Goal: Transaction & Acquisition: Purchase product/service

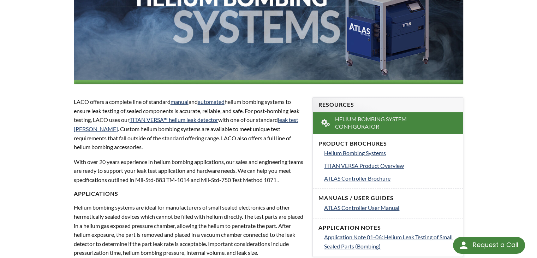
scroll to position [176, 0]
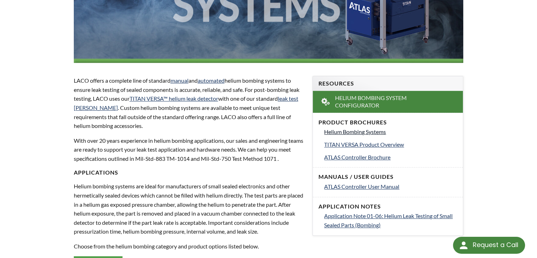
click at [381, 133] on span "Helium Bombing Systems" at bounding box center [355, 131] width 62 height 7
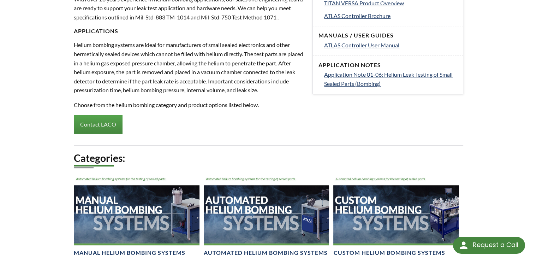
scroll to position [423, 0]
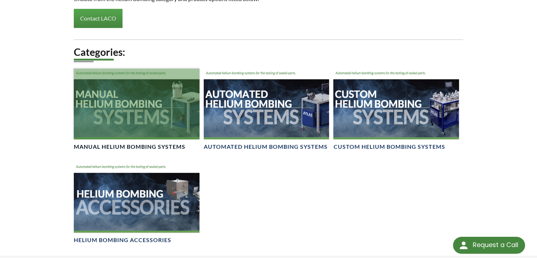
click at [143, 119] on div at bounding box center [137, 103] width 126 height 71
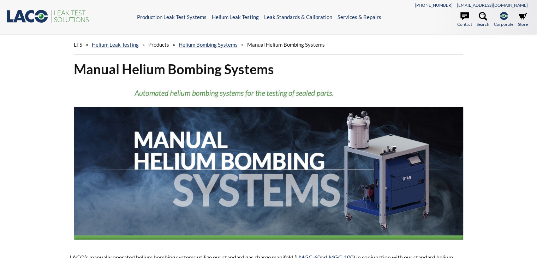
select select "Language Translate Widget"
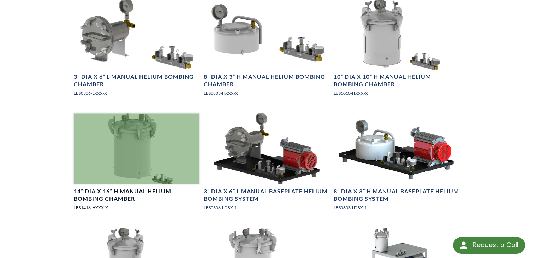
scroll to position [847, 0]
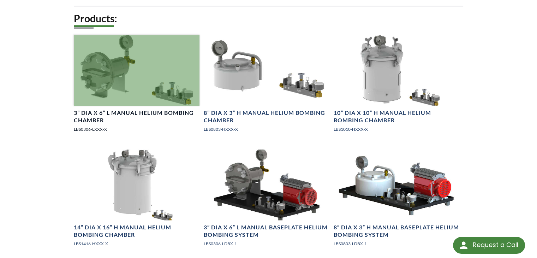
click at [156, 86] on div at bounding box center [137, 70] width 126 height 71
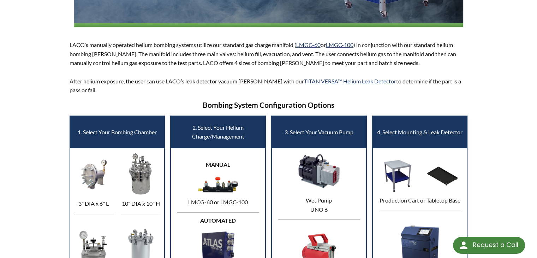
scroll to position [212, 0]
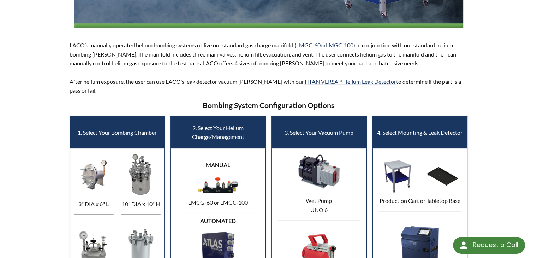
click at [230, 169] on td "MANUAL LMCG-60 or LMGC-100 AUTOMATED ATLAS™ Leak Test Process Controller" at bounding box center [217, 226] width 95 height 156
click at [226, 189] on img at bounding box center [218, 185] width 44 height 20
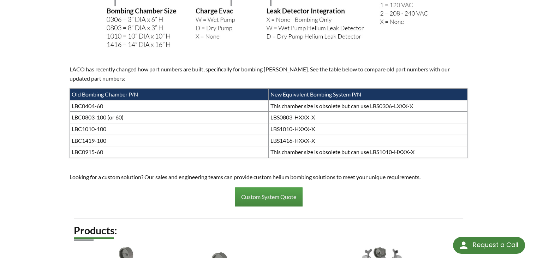
scroll to position [776, 0]
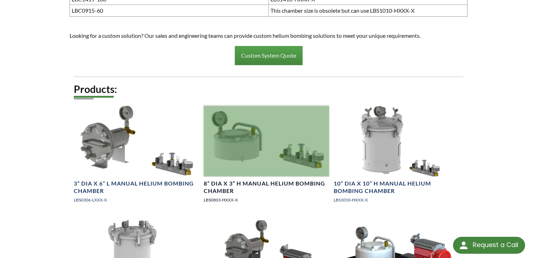
click at [307, 157] on div at bounding box center [267, 141] width 126 height 71
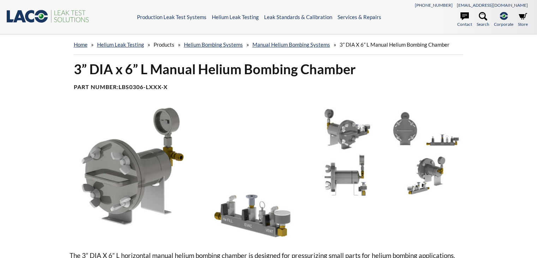
select select "Language Translate Widget"
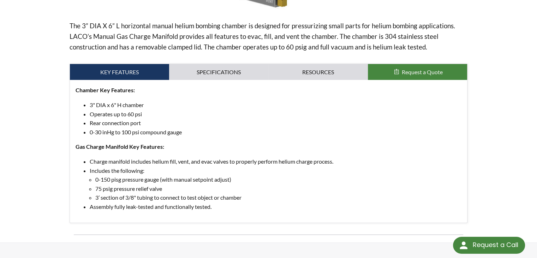
scroll to position [247, 0]
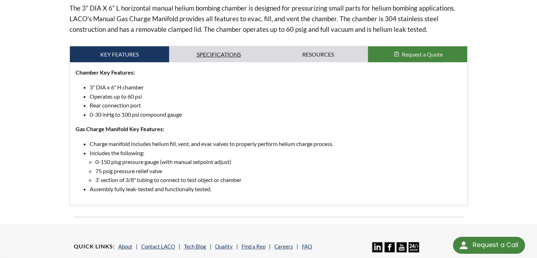
click at [244, 60] on link "Specifications" at bounding box center [218, 54] width 99 height 16
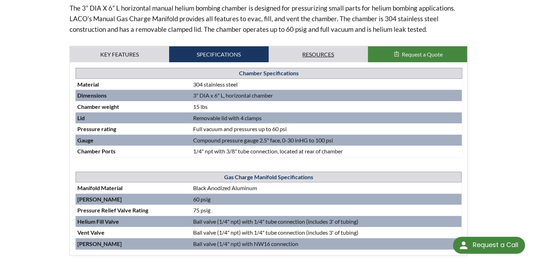
click at [315, 57] on link "Resources" at bounding box center [318, 54] width 99 height 16
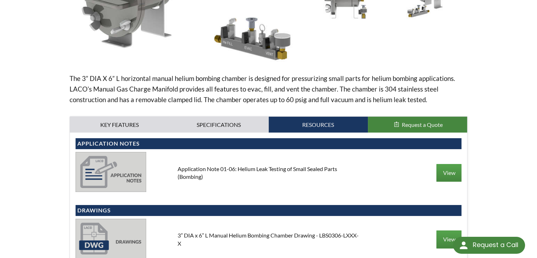
scroll to position [176, 0]
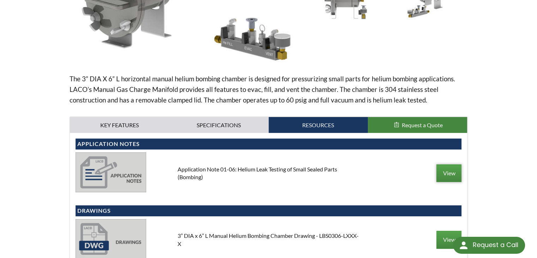
click at [454, 175] on link "View" at bounding box center [448, 173] width 25 height 18
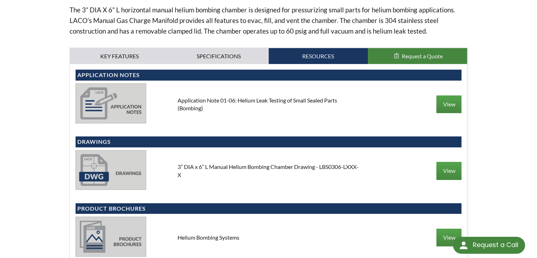
scroll to position [247, 0]
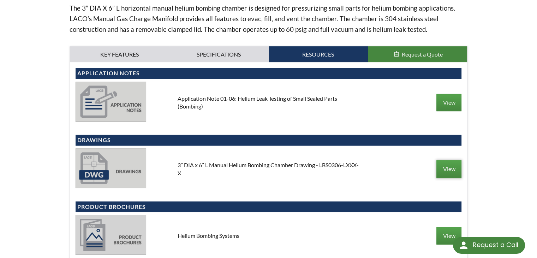
click at [449, 167] on link "View" at bounding box center [448, 169] width 25 height 18
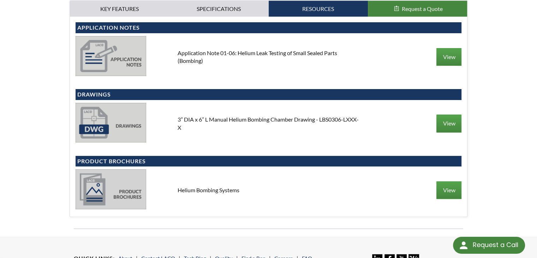
scroll to position [318, 0]
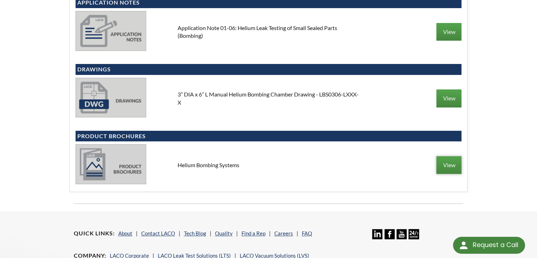
click at [447, 164] on link "View" at bounding box center [448, 165] width 25 height 18
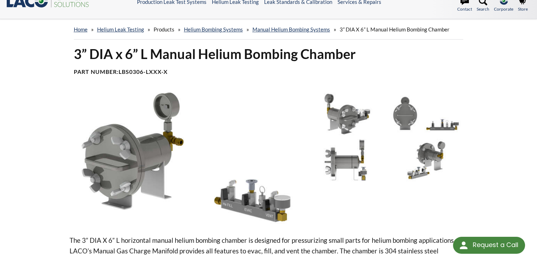
scroll to position [0, 0]
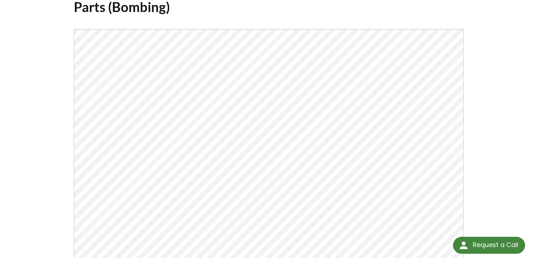
scroll to position [106, 0]
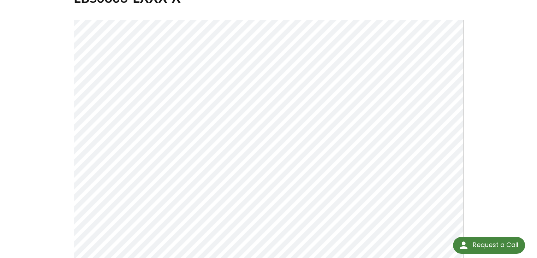
scroll to position [71, 0]
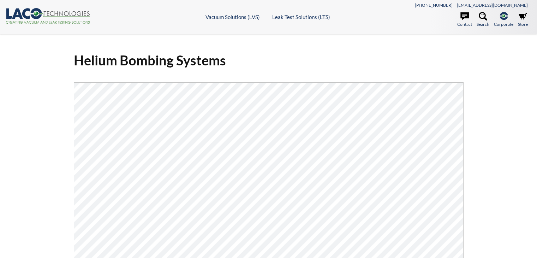
select select "Language Translate Widget"
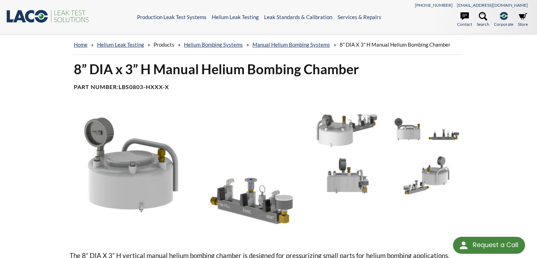
scroll to position [106, 0]
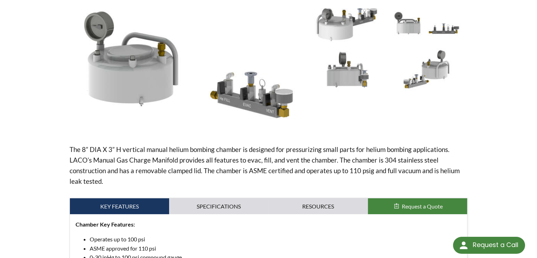
click at [253, 107] on img at bounding box center [186, 67] width 233 height 131
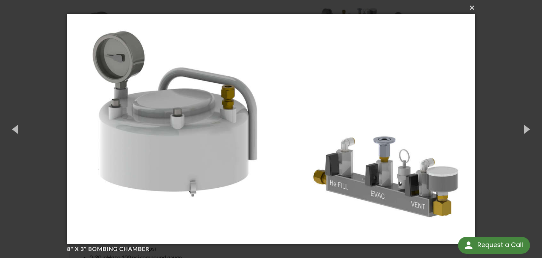
click at [470, 12] on button "×" at bounding box center [273, 8] width 408 height 16
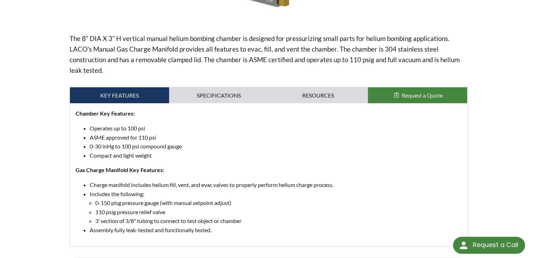
scroll to position [141, 0]
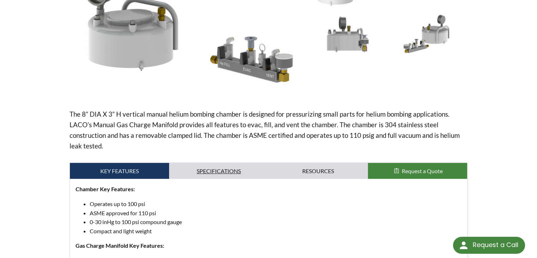
click at [204, 168] on link "Specifications" at bounding box center [218, 171] width 99 height 16
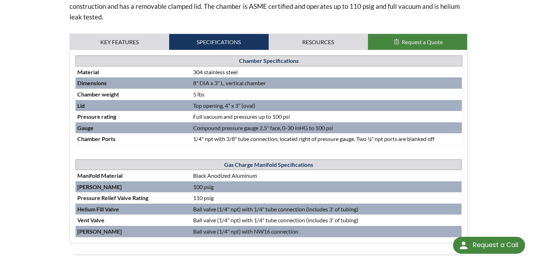
scroll to position [282, 0]
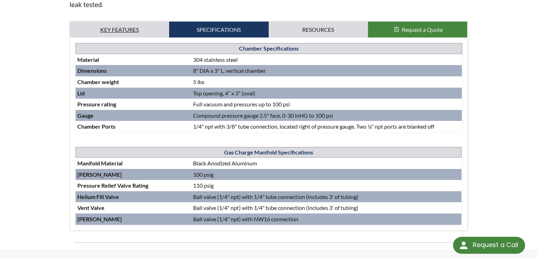
click at [134, 31] on link "Key Features" at bounding box center [119, 30] width 99 height 16
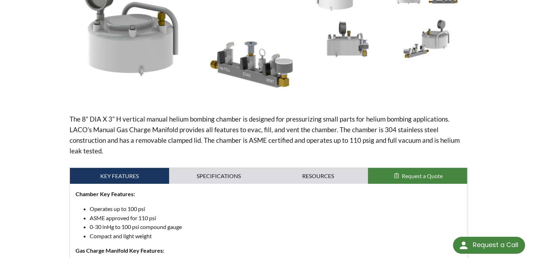
scroll to position [106, 0]
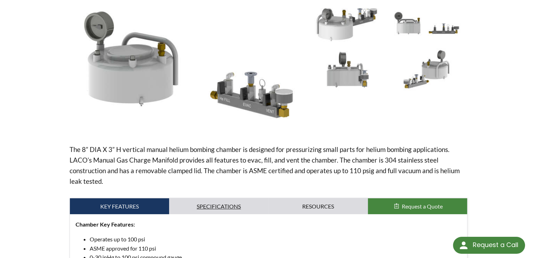
click at [204, 209] on link "Specifications" at bounding box center [218, 206] width 99 height 16
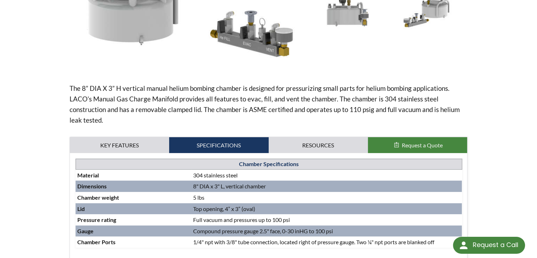
scroll to position [247, 0]
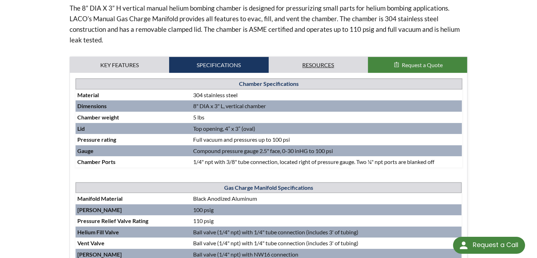
click at [312, 66] on link "Resources" at bounding box center [318, 65] width 99 height 16
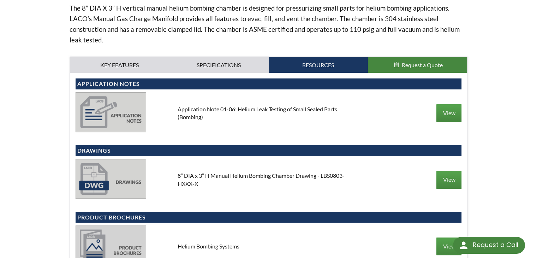
click at [410, 61] on span "Request a Quote" at bounding box center [422, 64] width 41 height 7
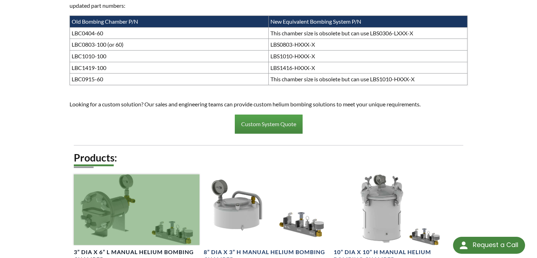
scroll to position [812, 0]
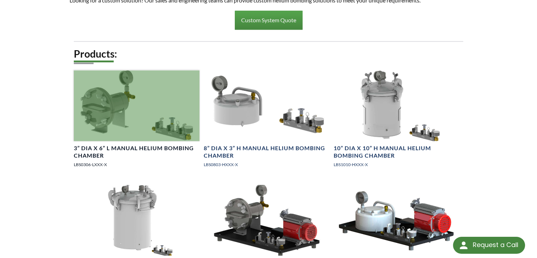
click at [151, 110] on div at bounding box center [137, 105] width 126 height 71
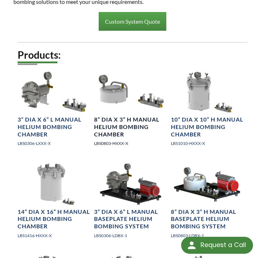
scroll to position [1059, 0]
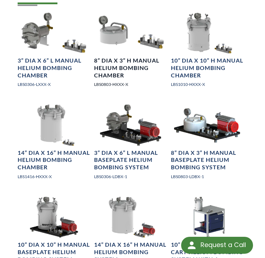
click at [117, 57] on h4 "8” DIA x 3” H Manual Helium Bombing Chamber" at bounding box center [130, 68] width 73 height 22
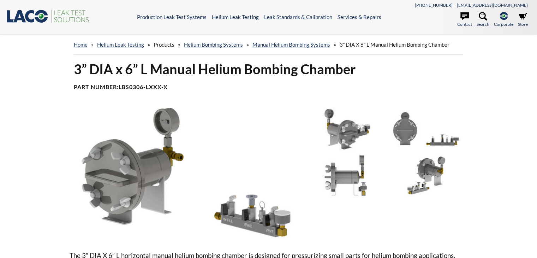
select select "Language Translate Widget"
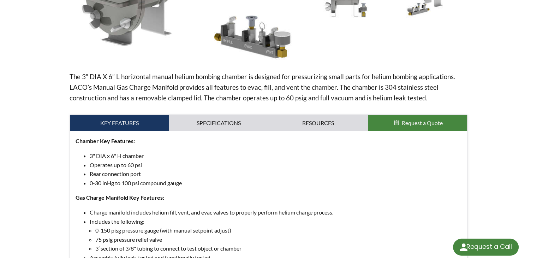
scroll to position [247, 0]
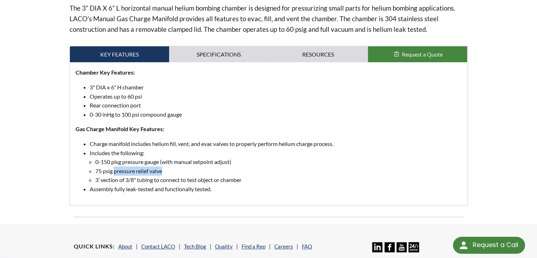
drag, startPoint x: 115, startPoint y: 173, endPoint x: 165, endPoint y: 172, distance: 50.1
click at [165, 172] on li "75 psig pressure relief valve" at bounding box center [278, 170] width 366 height 9
copy li "pressure relief valve"
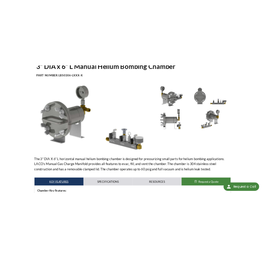
scroll to position [0, 0]
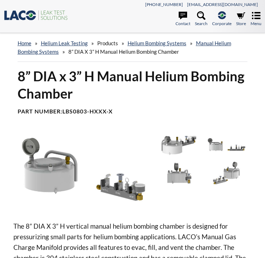
select select "Language Translate Widget"
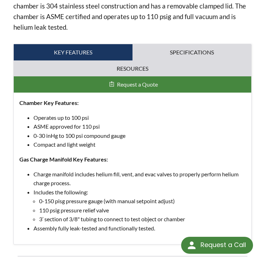
scroll to position [282, 0]
